Goal: Answer question/provide support

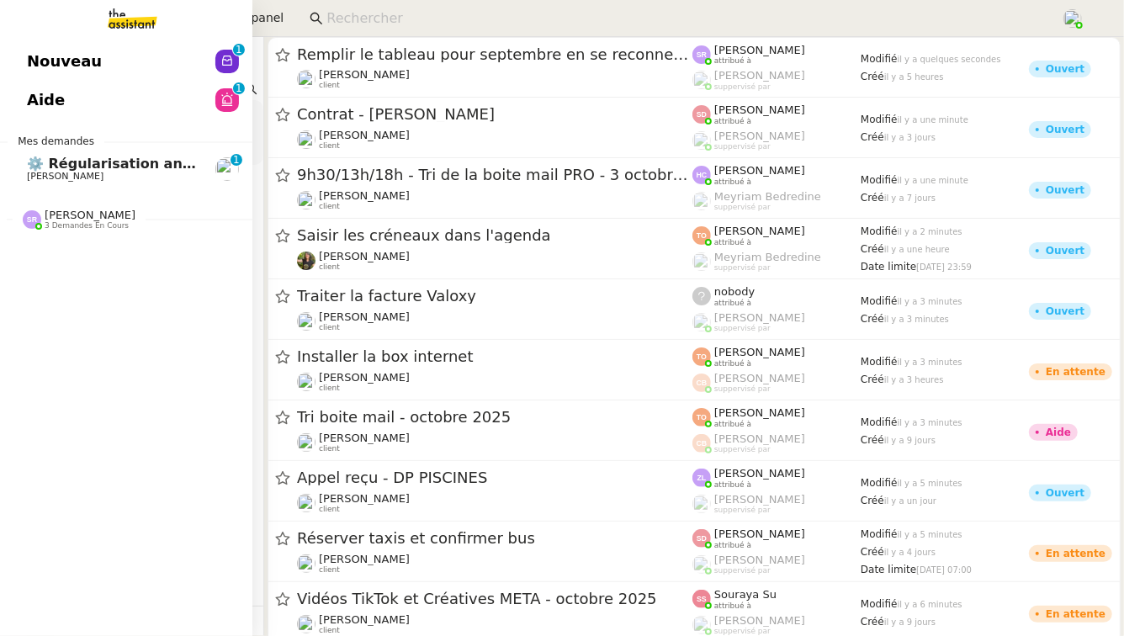
click at [85, 172] on span "[PERSON_NAME]" at bounding box center [65, 176] width 77 height 11
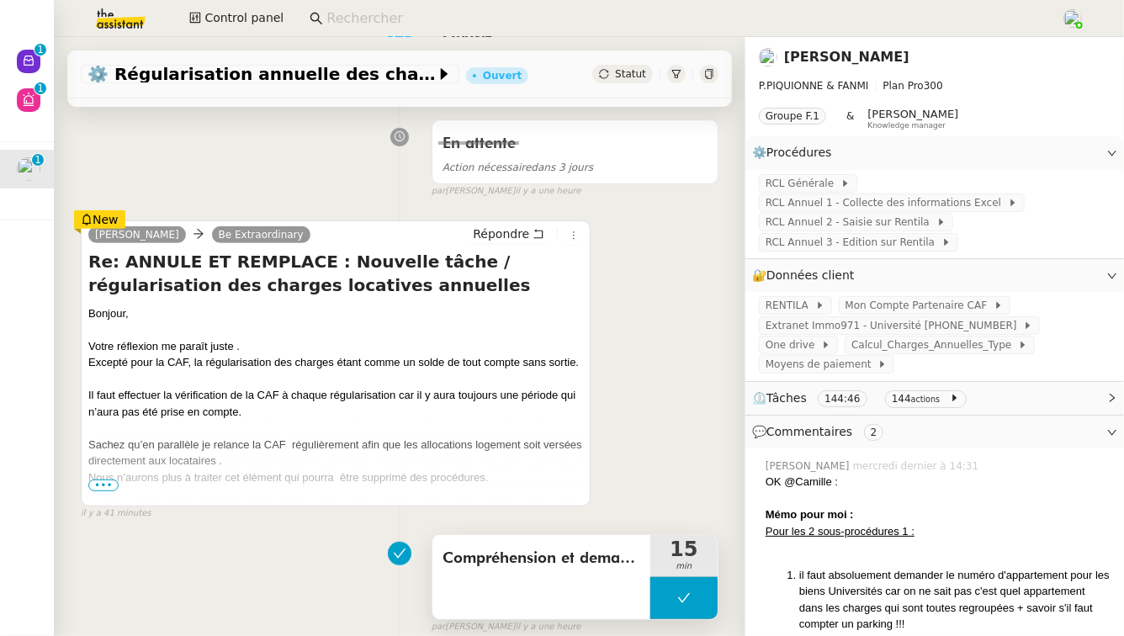
scroll to position [230, 0]
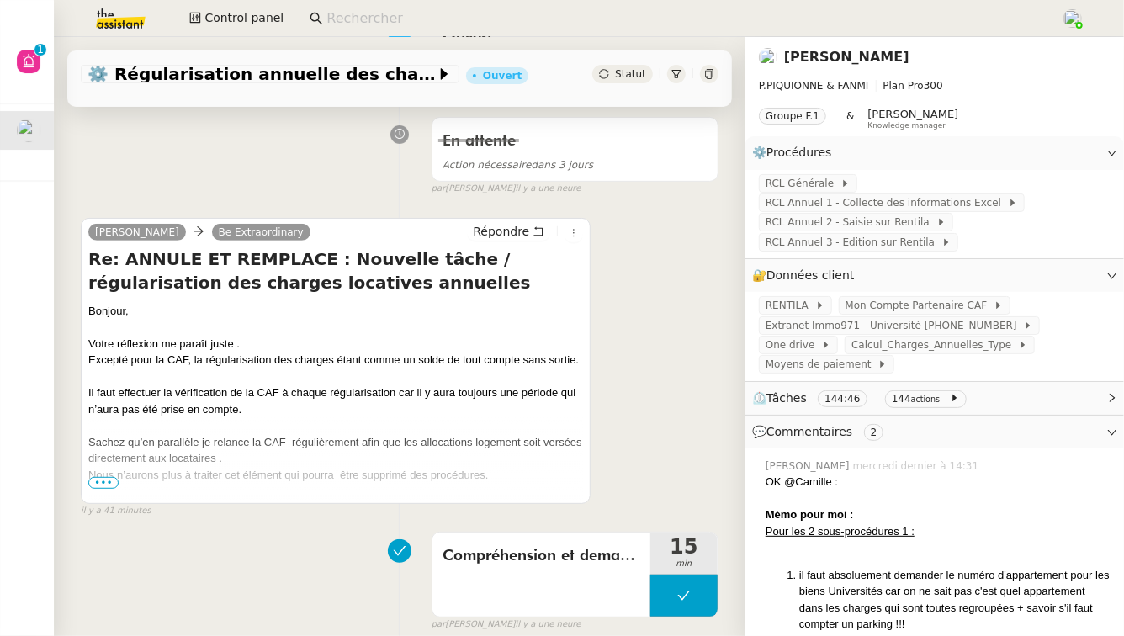
click at [102, 480] on span "•••" at bounding box center [103, 483] width 30 height 12
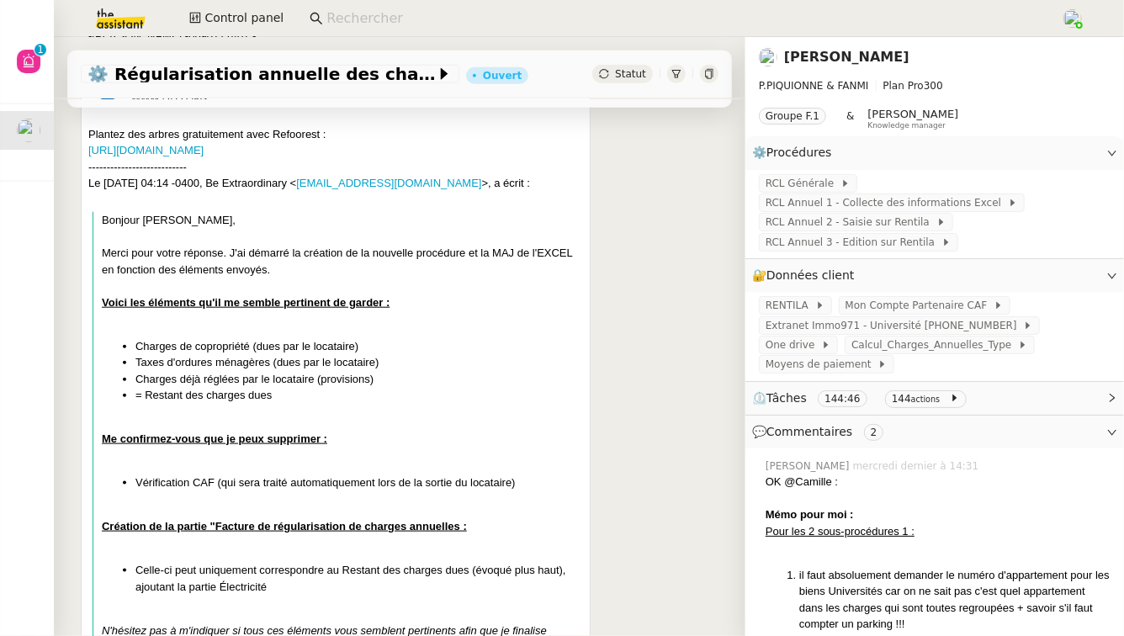
scroll to position [1082, 0]
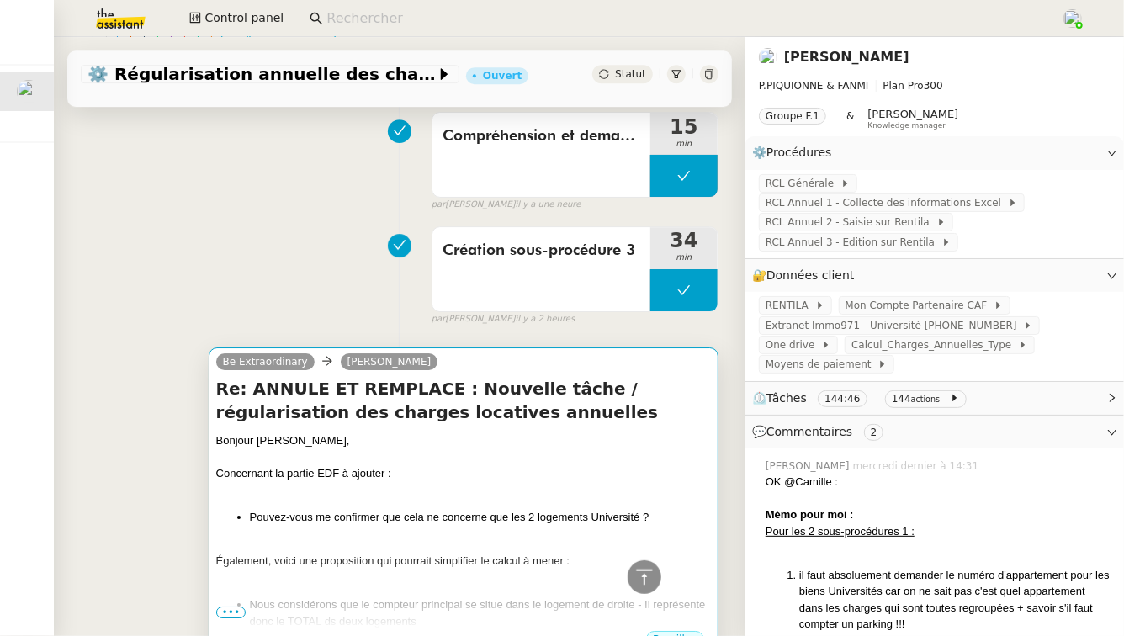
click at [560, 407] on div "Re: ANNULE ET REMPLACE : Nouvelle tâche / régularisation des charges locatives …" at bounding box center [463, 503] width 495 height 253
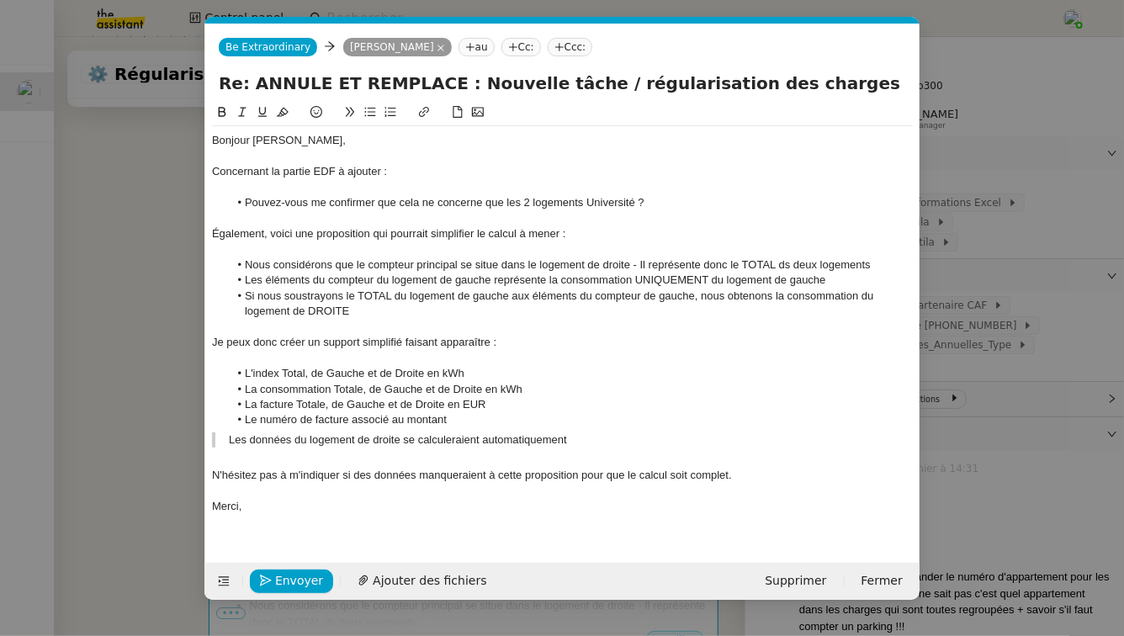
scroll to position [0, 35]
click at [326, 141] on div "Bonjour [PERSON_NAME]," at bounding box center [562, 140] width 701 height 15
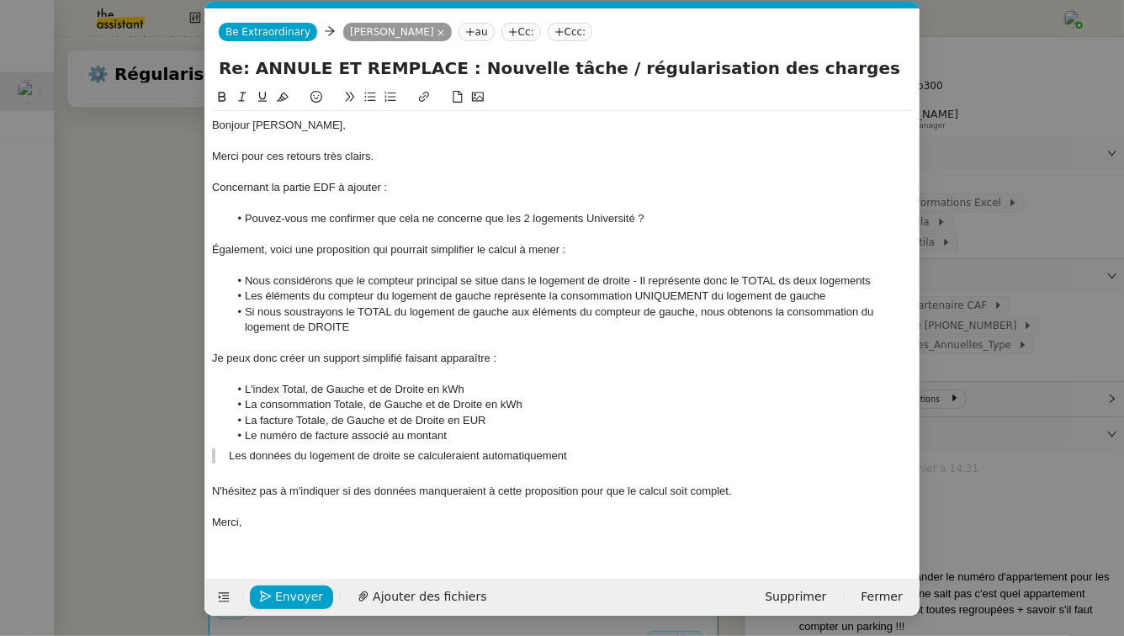
scroll to position [15, 0]
drag, startPoint x: 388, startPoint y: 189, endPoint x: 207, endPoint y: 194, distance: 181.0
click at [207, 194] on nz-spin "Bonjour [PERSON_NAME], Merci pour ces retours très clairs. Concernant la partie…" at bounding box center [562, 324] width 715 height 472
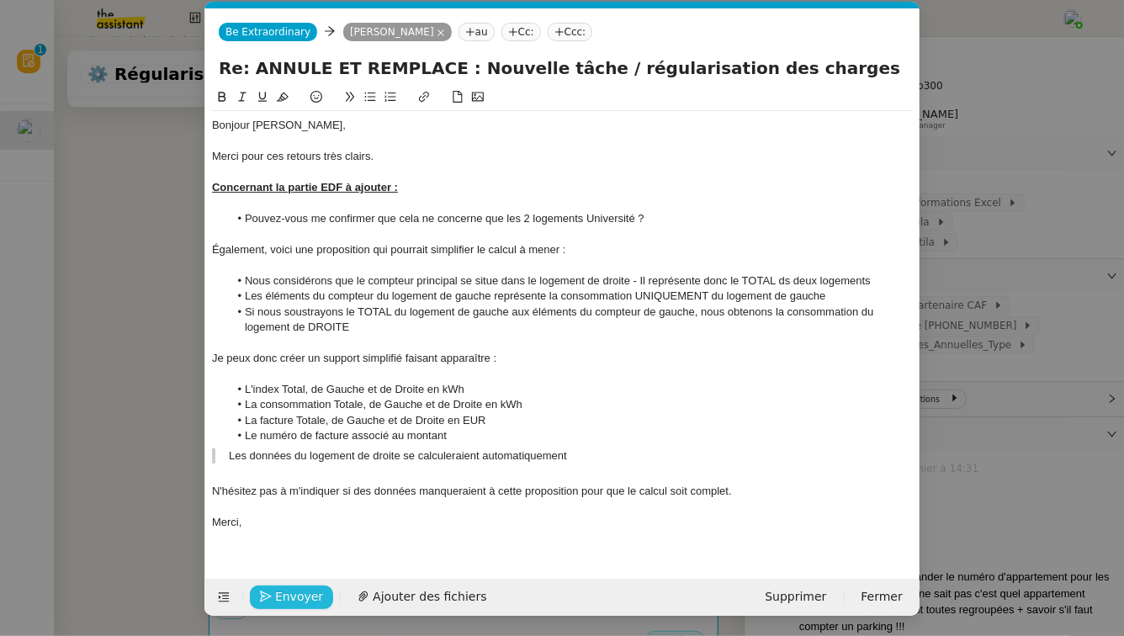
click at [293, 605] on span "Envoyer" at bounding box center [299, 596] width 48 height 19
click at [293, 605] on span "Confirmer l'envoi" at bounding box center [325, 596] width 101 height 19
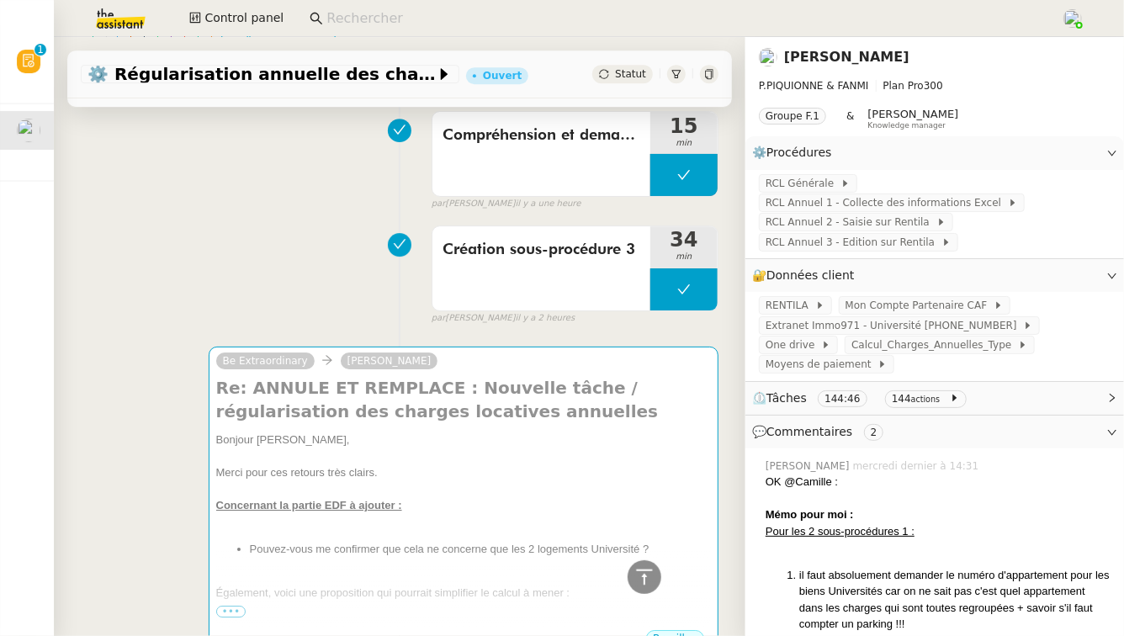
scroll to position [5702, 0]
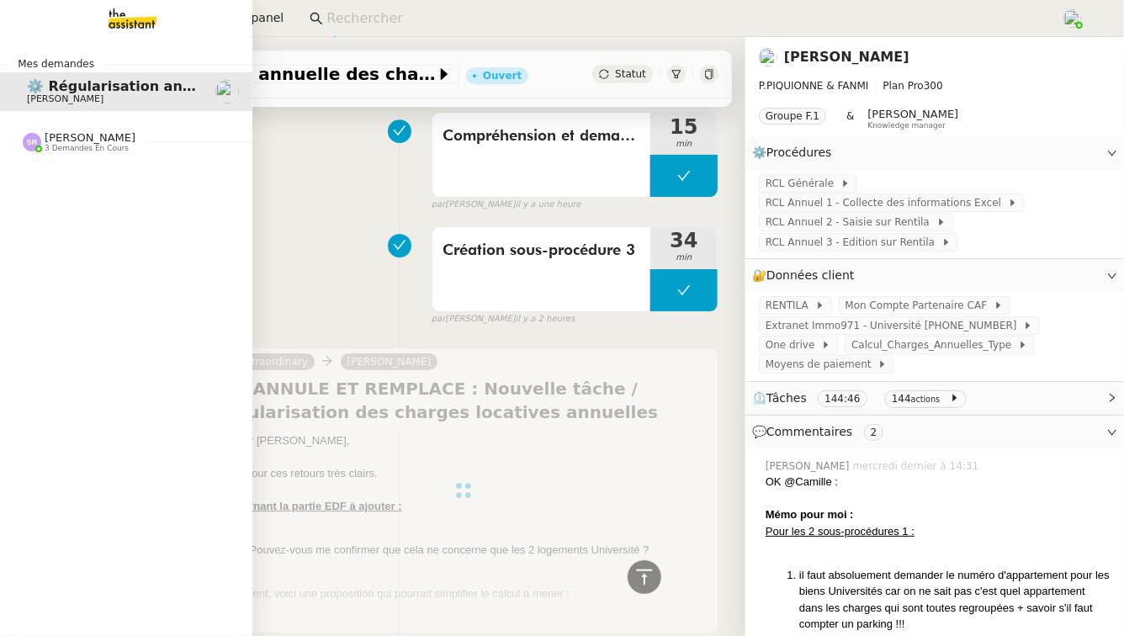
click at [93, 152] on span "3 demandes en cours" at bounding box center [87, 148] width 84 height 9
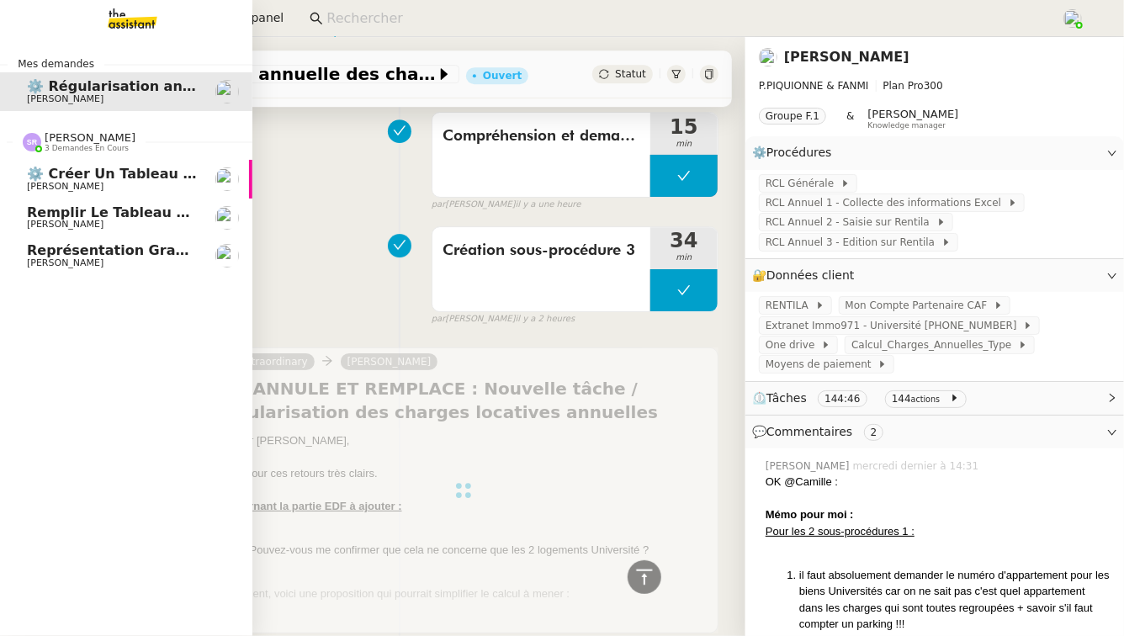
click at [144, 213] on span "Remplir le tableau pour septembre en se reconnectant aux 6 plateformes" at bounding box center [313, 213] width 573 height 16
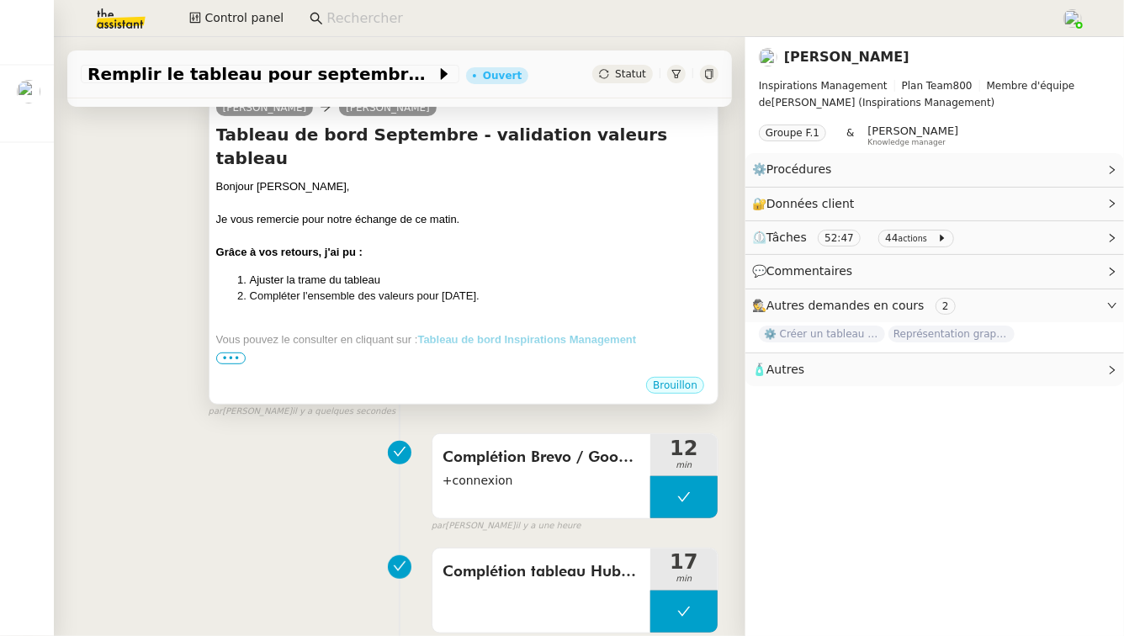
scroll to position [278, 0]
